Goal: Task Accomplishment & Management: Manage account settings

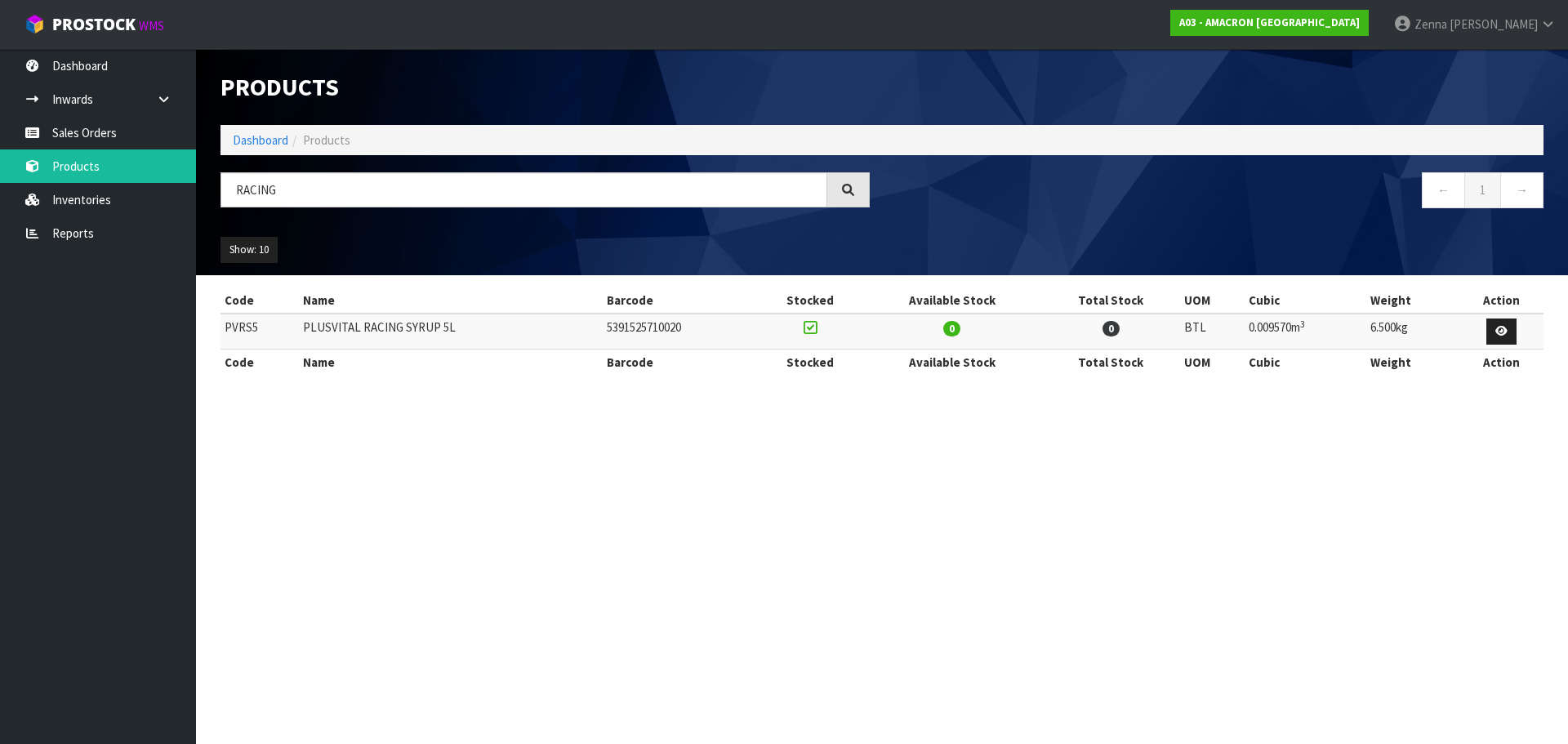
type input "RACING"
click at [408, 329] on td "PLUSVITAL RACING SYRUP 5L" at bounding box center [451, 330] width 304 height 35
click at [1497, 330] on icon at bounding box center [1501, 330] width 12 height 10
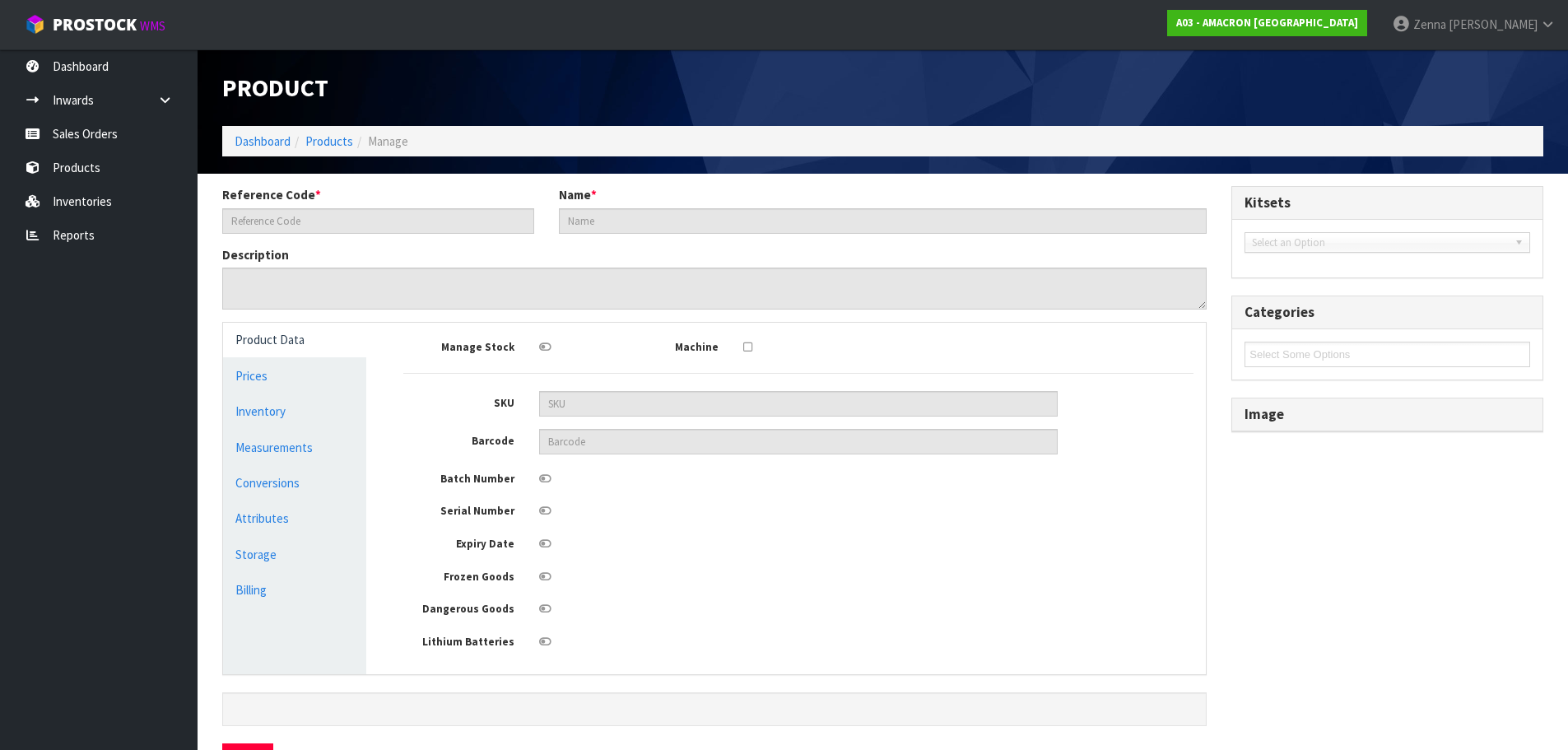
type input "PVRS5"
type input "PLUSVITAL RACING SYRUP 5L"
type input "5391525710020"
type input "10"
type input "29"
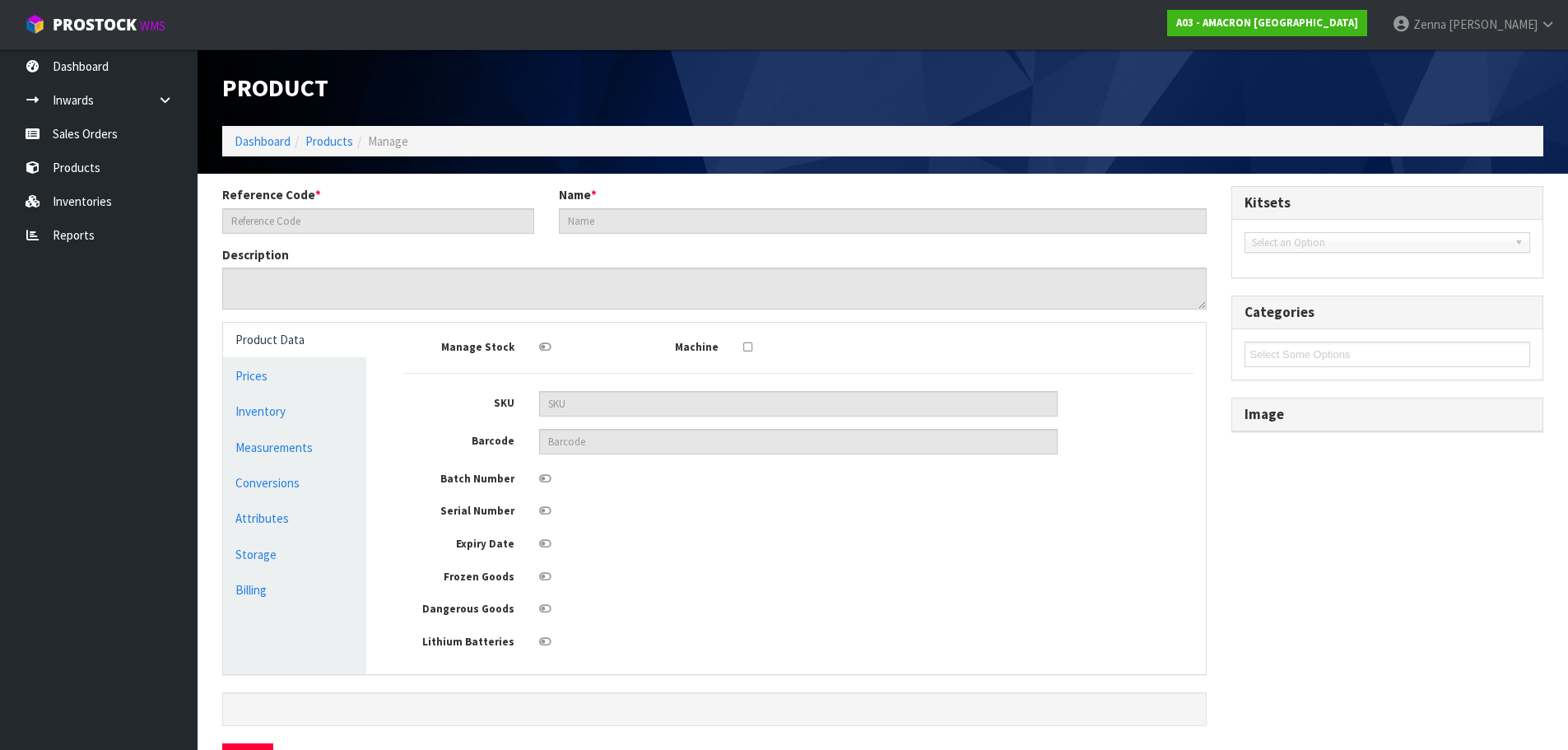
type input "33"
type input "0.00957"
type input "6.5"
click at [282, 446] on link "Measurements" at bounding box center [294, 446] width 143 height 33
